Goal: Information Seeking & Learning: Check status

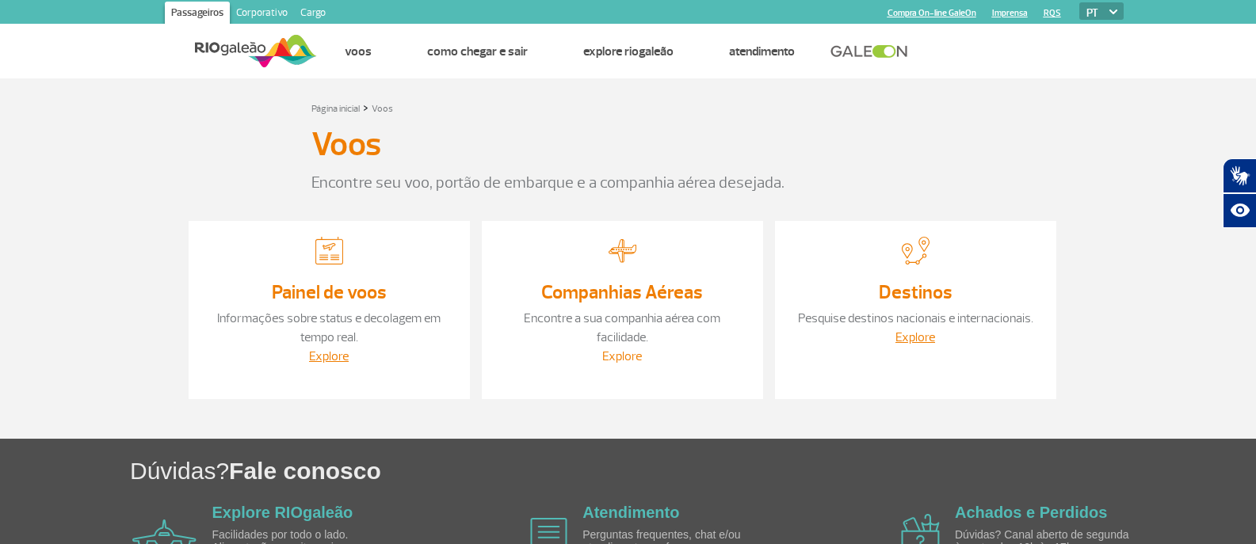
click at [625, 349] on link "Explore" at bounding box center [622, 357] width 40 height 16
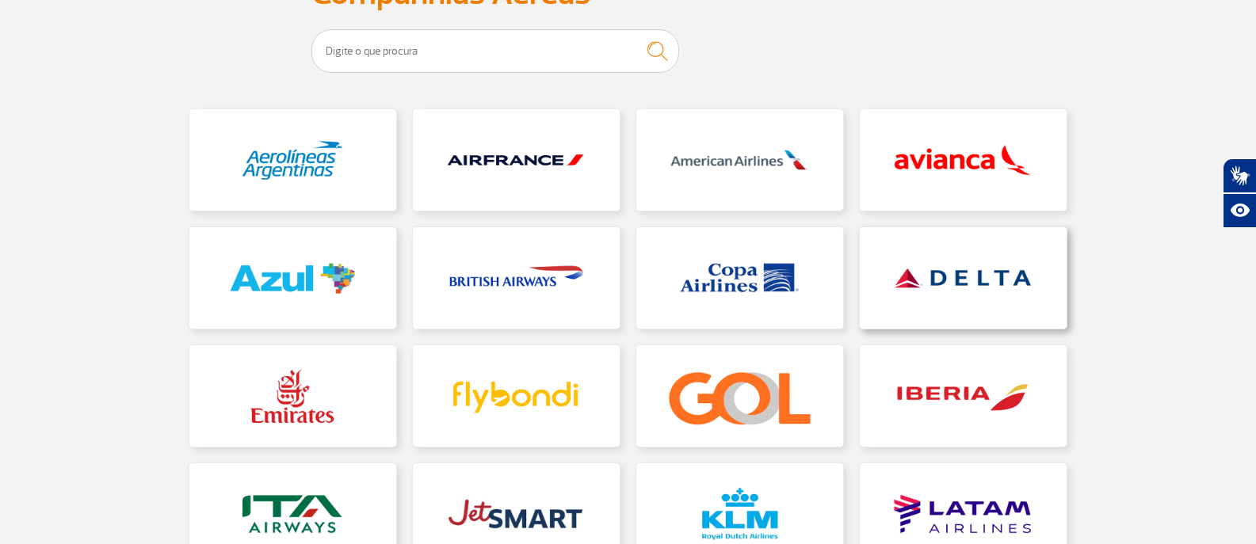
scroll to position [158, 0]
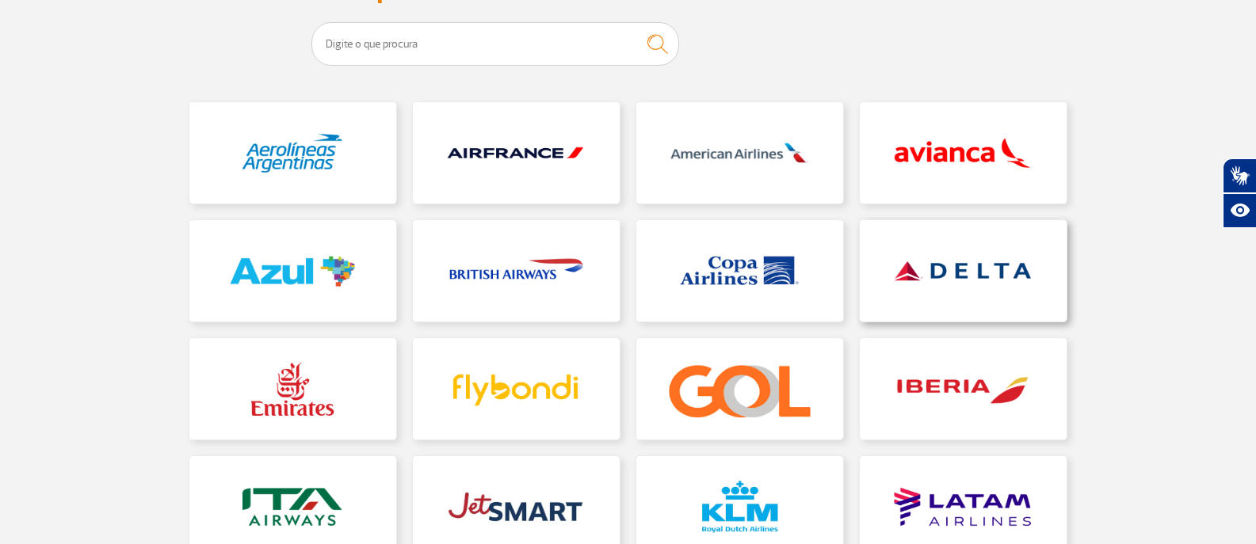
click at [936, 257] on link at bounding box center [963, 270] width 207 height 101
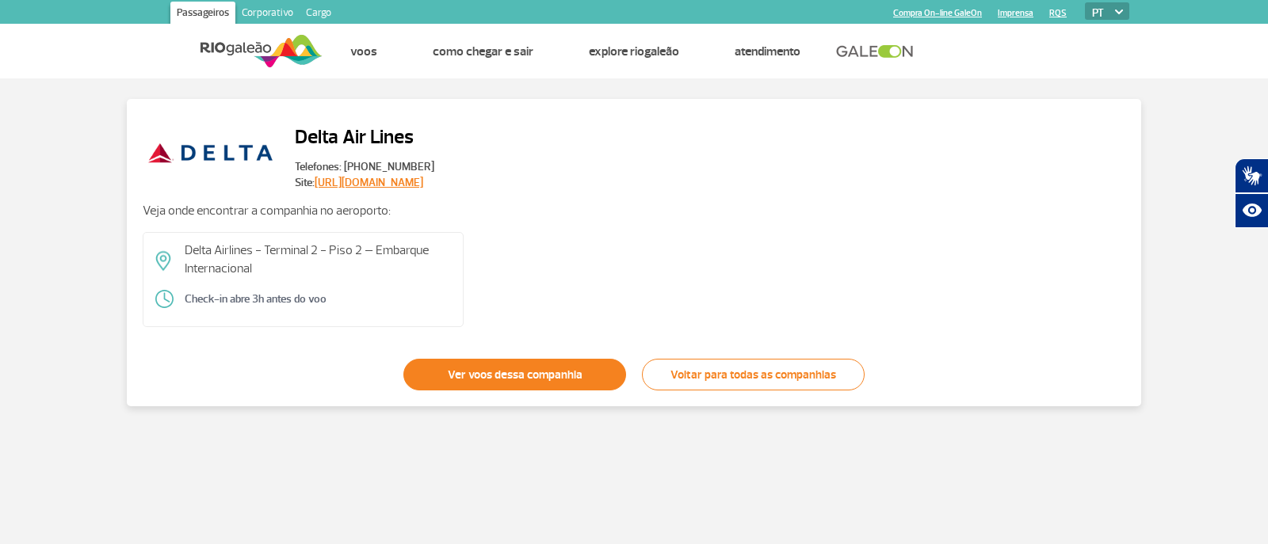
click at [517, 376] on link "Ver voos dessa companhia" at bounding box center [514, 375] width 223 height 32
